Goal: Complete application form

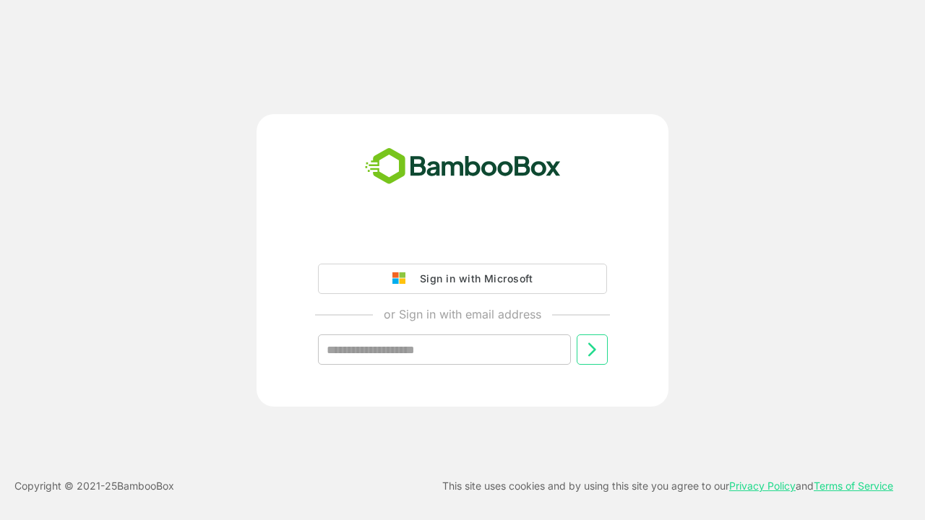
type input "**********"
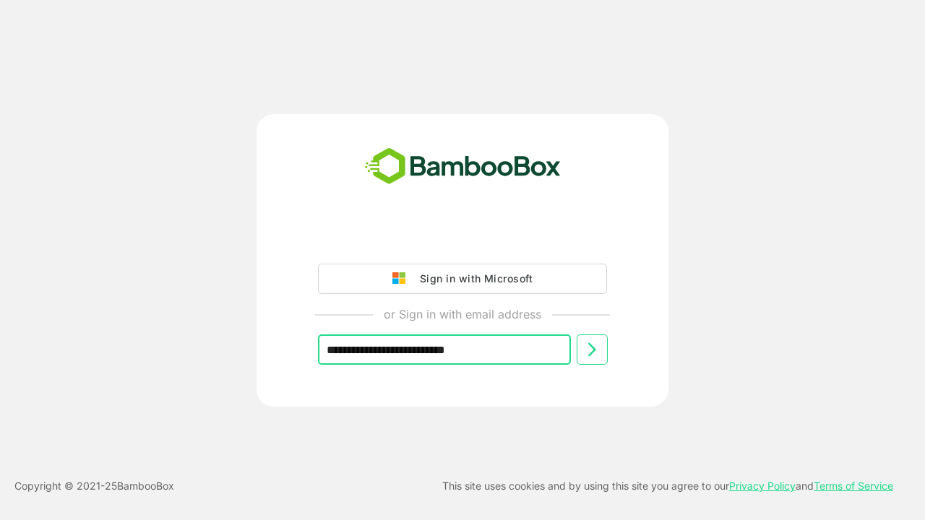
click at [592, 350] on icon at bounding box center [591, 349] width 17 height 17
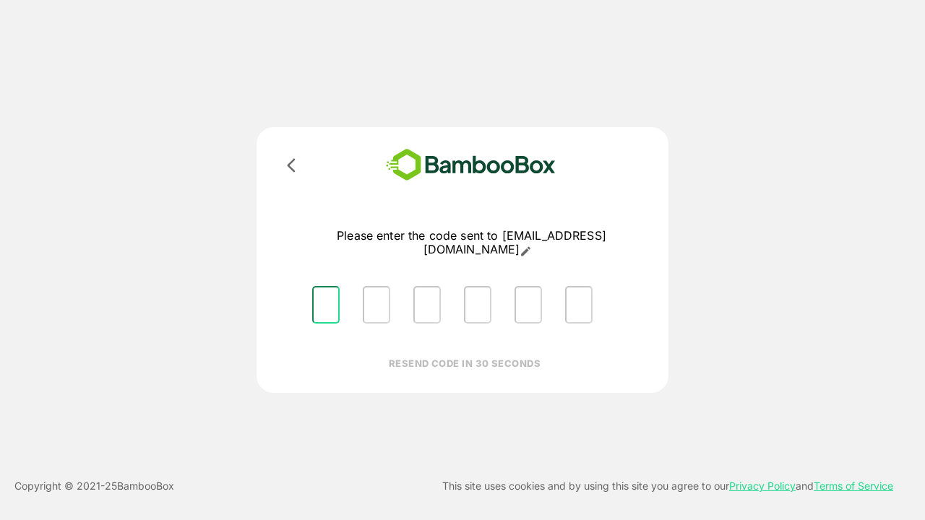
type input "*"
